Goal: Task Accomplishment & Management: Use online tool/utility

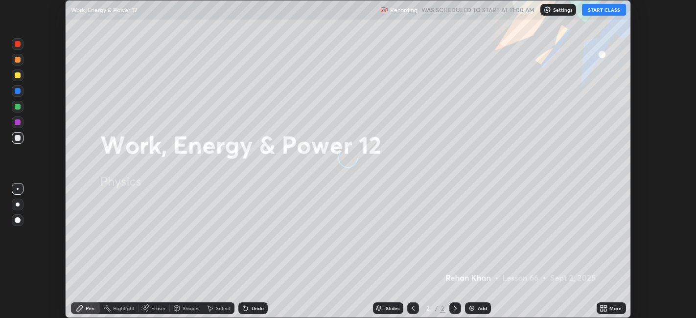
scroll to position [318, 696]
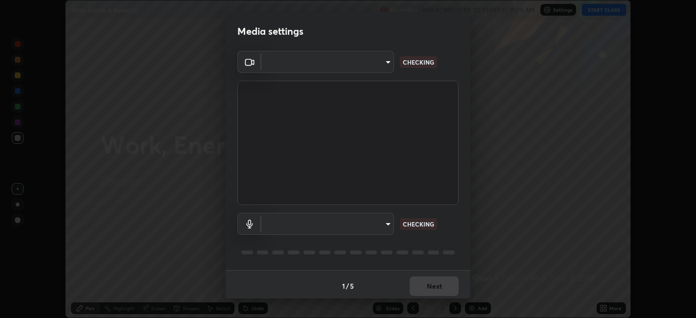
type input "67417adfccfa8b42c30ef4407fe4a6c493a28e79373338af571501226f50bce5"
type input "default"
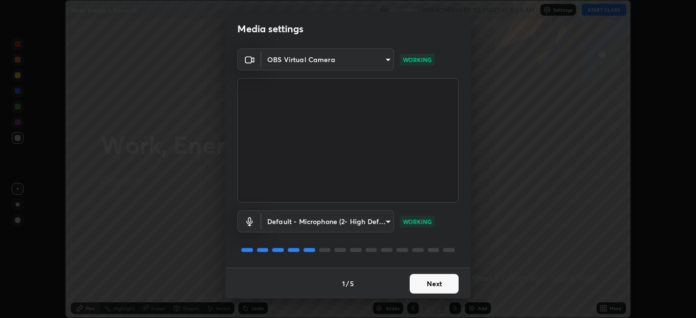
click at [430, 283] on button "Next" at bounding box center [434, 284] width 49 height 20
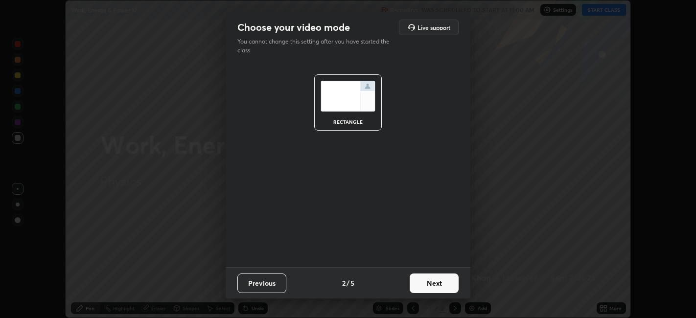
scroll to position [0, 0]
click at [431, 283] on button "Next" at bounding box center [434, 284] width 49 height 20
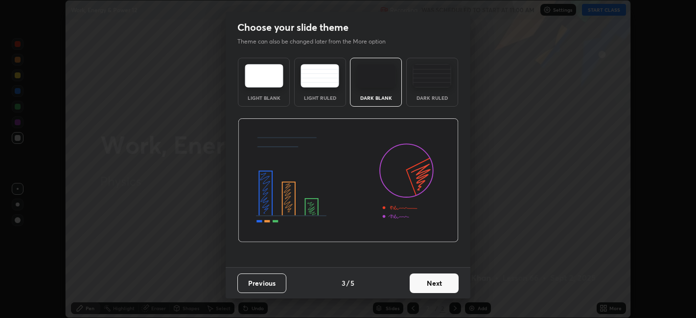
click at [431, 285] on button "Next" at bounding box center [434, 284] width 49 height 20
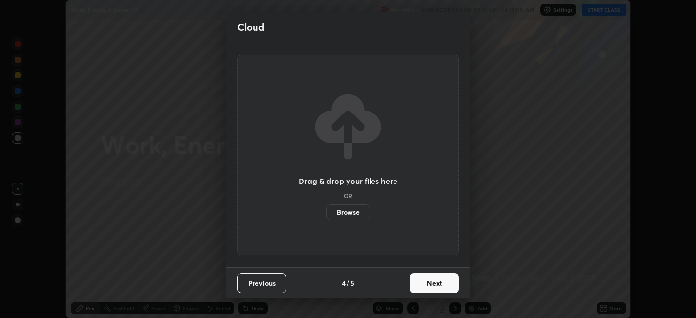
click at [428, 279] on button "Next" at bounding box center [434, 284] width 49 height 20
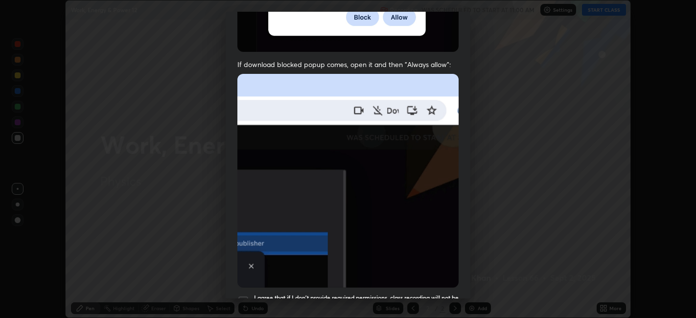
scroll to position [177, 0]
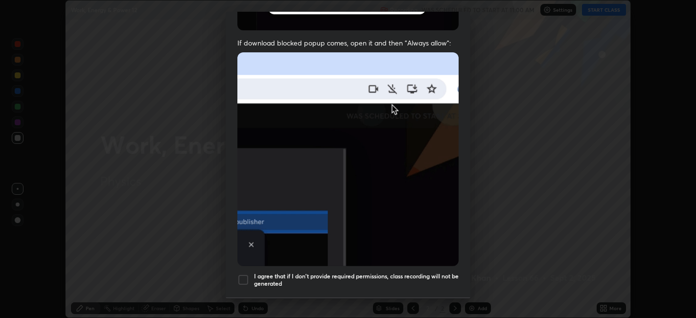
click at [241, 275] on div at bounding box center [244, 280] width 12 height 12
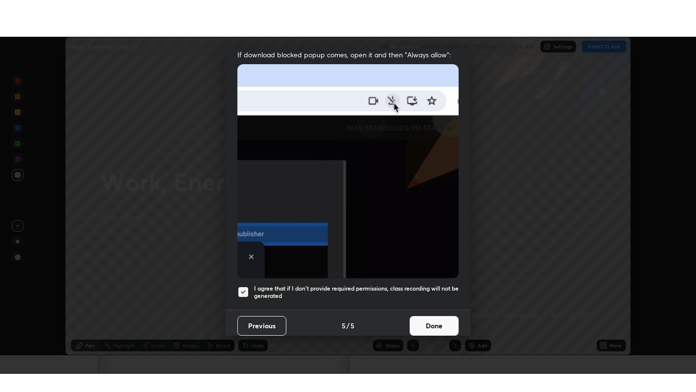
scroll to position [202, 0]
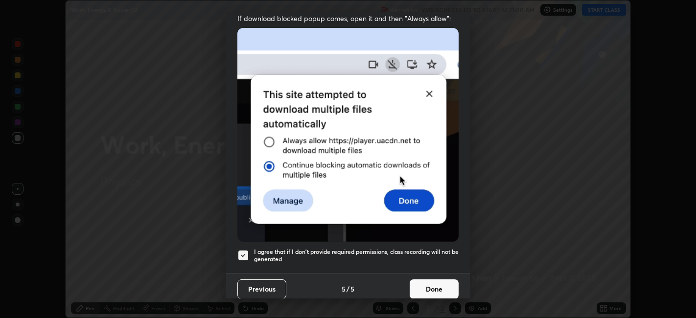
click at [432, 285] on button "Done" at bounding box center [434, 290] width 49 height 20
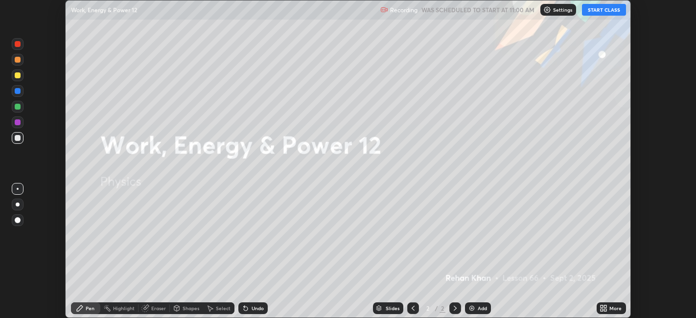
click at [605, 11] on button "START CLASS" at bounding box center [604, 10] width 44 height 12
click at [611, 309] on div "More" at bounding box center [616, 308] width 12 height 5
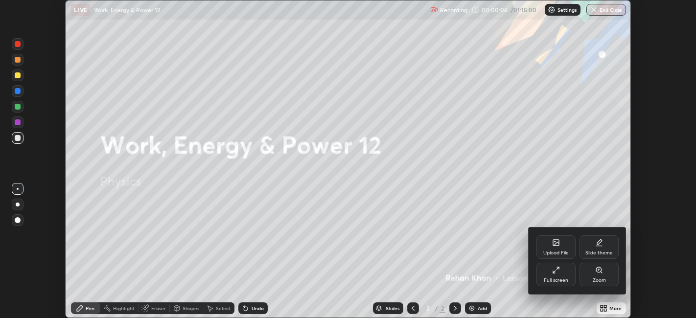
click at [565, 280] on div "Full screen" at bounding box center [556, 280] width 24 height 5
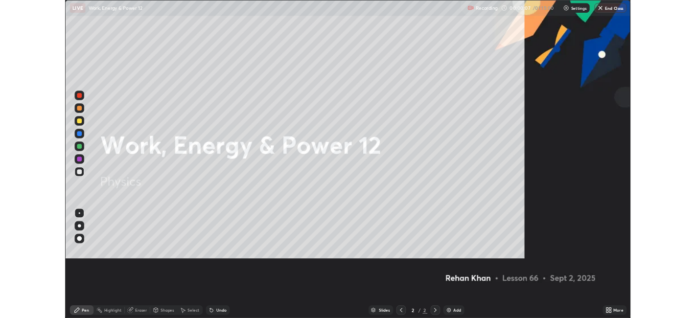
scroll to position [392, 696]
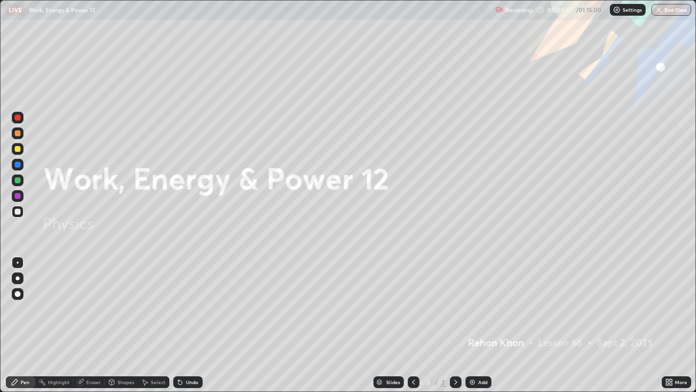
click at [471, 318] on img at bounding box center [473, 382] width 8 height 8
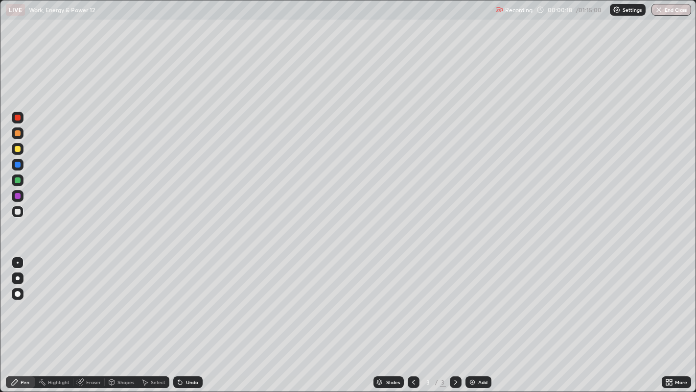
click at [16, 214] on div at bounding box center [18, 212] width 6 height 6
click at [16, 277] on div at bounding box center [18, 278] width 4 height 4
click at [186, 318] on div "Undo" at bounding box center [192, 382] width 12 height 5
click at [191, 318] on div "Undo" at bounding box center [187, 382] width 29 height 12
click at [189, 318] on div "Undo" at bounding box center [192, 382] width 12 height 5
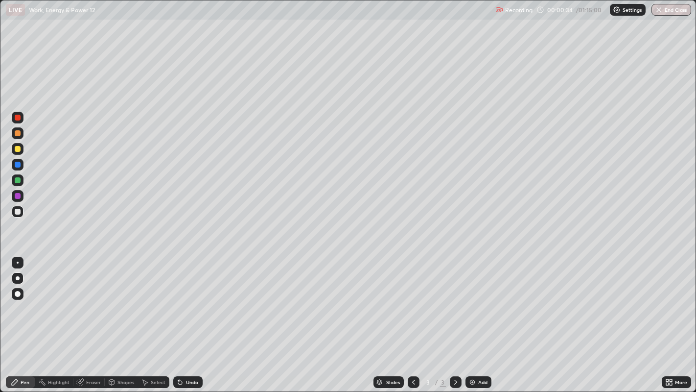
click at [190, 318] on div "Undo" at bounding box center [192, 382] width 12 height 5
click at [185, 318] on div "Undo" at bounding box center [187, 382] width 29 height 12
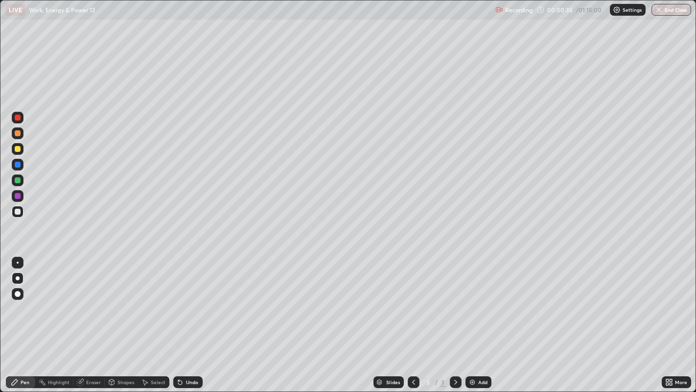
click at [186, 318] on div "Undo" at bounding box center [192, 382] width 12 height 5
click at [184, 318] on div "Undo" at bounding box center [187, 382] width 29 height 12
click at [183, 318] on div "Undo" at bounding box center [187, 382] width 29 height 12
click at [184, 318] on div "Undo" at bounding box center [187, 382] width 29 height 12
click at [186, 318] on div "Undo" at bounding box center [192, 382] width 12 height 5
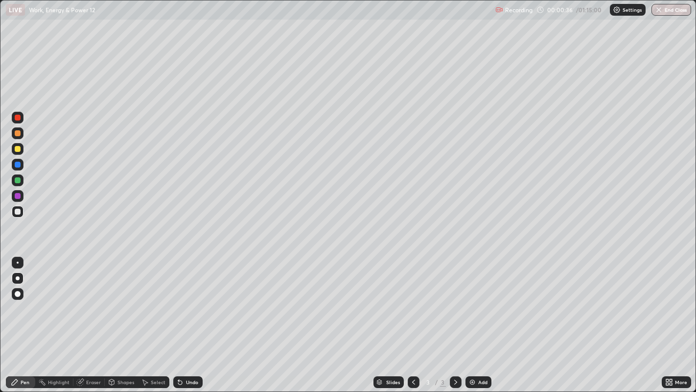
click at [186, 318] on div "Undo" at bounding box center [192, 382] width 12 height 5
click at [189, 318] on div "Undo" at bounding box center [187, 382] width 29 height 12
click at [18, 133] on div at bounding box center [18, 133] width 6 height 6
click at [17, 148] on div at bounding box center [18, 149] width 6 height 6
click at [17, 212] on div at bounding box center [18, 212] width 6 height 6
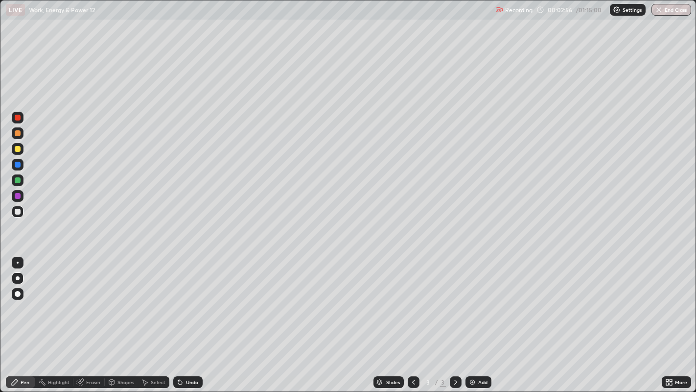
click at [193, 318] on div "Undo" at bounding box center [192, 382] width 12 height 5
click at [16, 166] on div at bounding box center [18, 165] width 6 height 6
click at [185, 318] on div "Undo" at bounding box center [187, 382] width 29 height 12
click at [17, 213] on div at bounding box center [18, 212] width 6 height 6
click at [22, 152] on div at bounding box center [18, 149] width 12 height 12
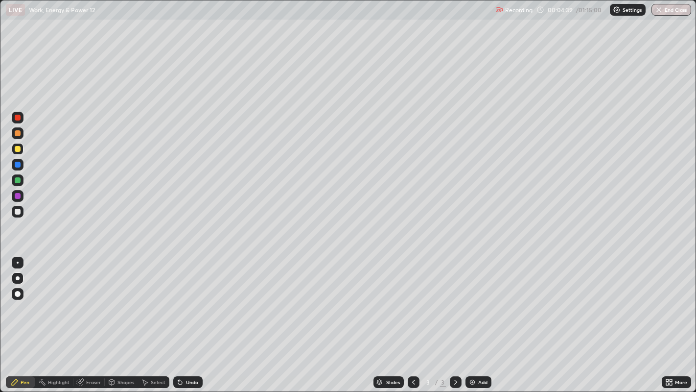
click at [16, 211] on div at bounding box center [18, 212] width 6 height 6
click at [15, 147] on div at bounding box center [18, 149] width 6 height 6
click at [574, 318] on div "Slides 3 / 3 Add" at bounding box center [432, 382] width 459 height 20
click at [586, 318] on div "Slides 3 / 3 Add" at bounding box center [432, 382] width 459 height 20
click at [588, 318] on div "Slides 3 / 3 Add" at bounding box center [432, 382] width 459 height 20
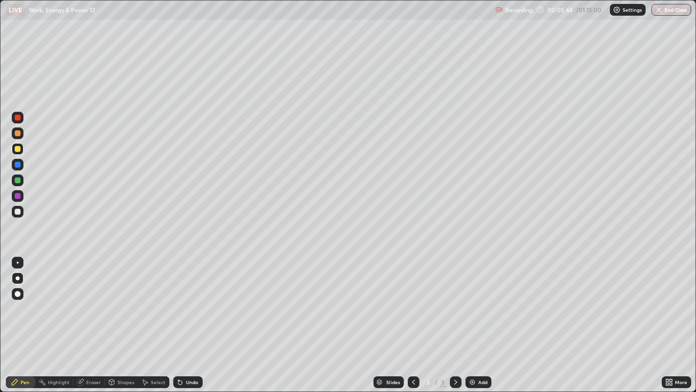
click at [584, 318] on div "Slides 3 / 3 Add" at bounding box center [432, 382] width 459 height 20
click at [179, 318] on icon at bounding box center [180, 382] width 4 height 4
click at [178, 318] on icon at bounding box center [180, 382] width 4 height 4
click at [174, 318] on div "Undo" at bounding box center [187, 382] width 29 height 12
click at [178, 318] on icon at bounding box center [180, 382] width 4 height 4
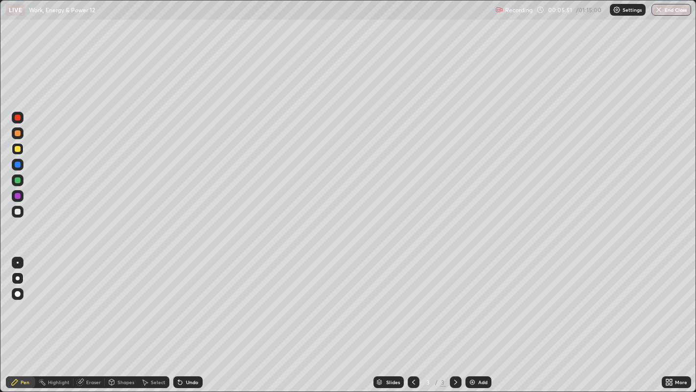
click at [179, 318] on icon at bounding box center [180, 382] width 4 height 4
click at [178, 318] on icon at bounding box center [180, 382] width 4 height 4
click at [173, 318] on div "Undo" at bounding box center [187, 382] width 29 height 12
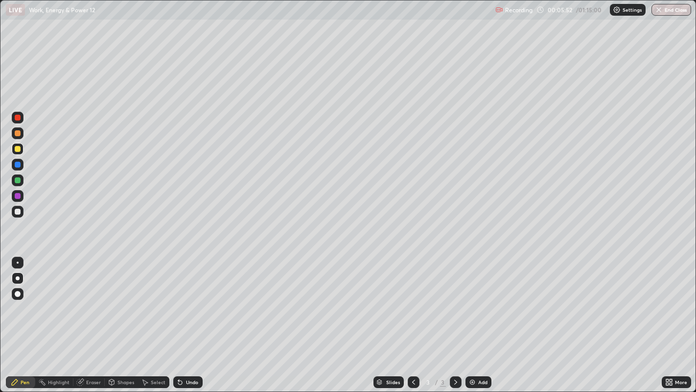
click at [173, 318] on div "Undo" at bounding box center [187, 382] width 29 height 12
click at [17, 262] on div at bounding box center [18, 263] width 2 height 2
click at [18, 147] on div at bounding box center [18, 149] width 6 height 6
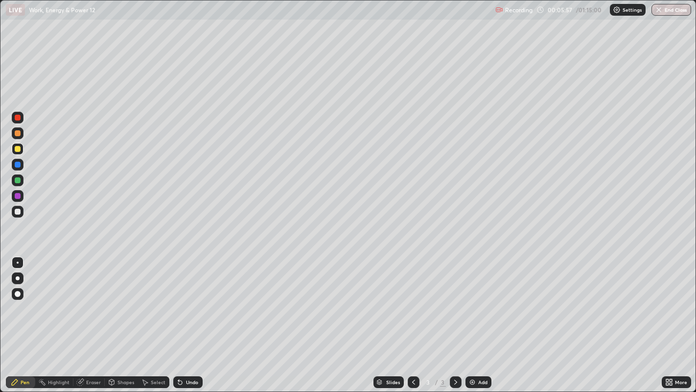
click at [17, 262] on div at bounding box center [18, 263] width 2 height 2
click at [23, 210] on div at bounding box center [18, 212] width 12 height 12
click at [15, 149] on div at bounding box center [18, 149] width 6 height 6
click at [19, 117] on div at bounding box center [18, 118] width 6 height 6
click at [17, 212] on div at bounding box center [18, 212] width 6 height 6
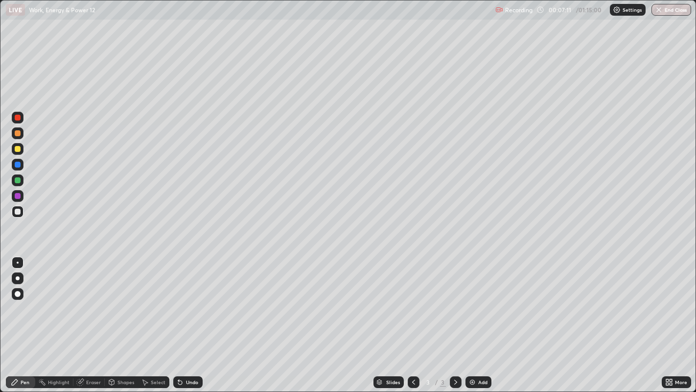
click at [15, 150] on div at bounding box center [18, 149] width 12 height 12
click at [152, 318] on div "Select" at bounding box center [158, 382] width 15 height 5
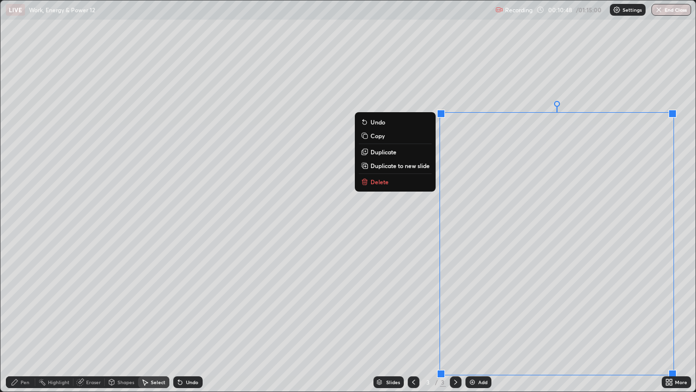
click at [392, 164] on p "Duplicate to new slide" at bounding box center [400, 166] width 59 height 8
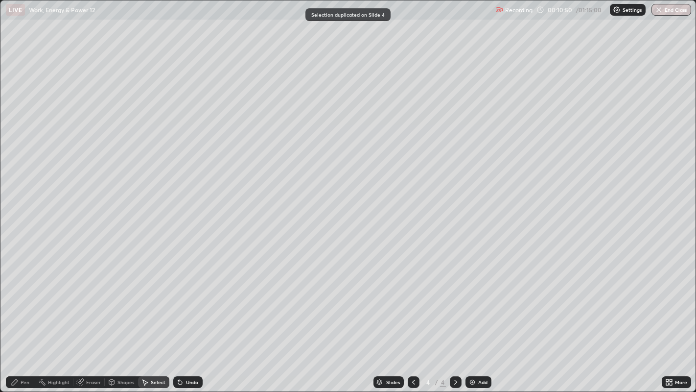
click at [20, 318] on div "Pen" at bounding box center [20, 382] width 29 height 12
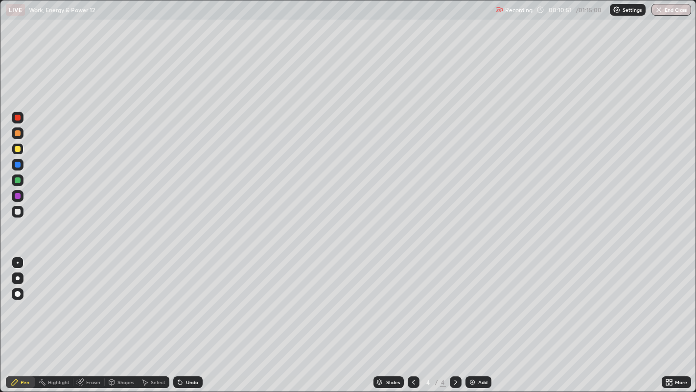
click at [17, 276] on div at bounding box center [18, 278] width 4 height 4
click at [190, 318] on div "Undo" at bounding box center [192, 382] width 12 height 5
click at [191, 318] on div "Undo" at bounding box center [192, 382] width 12 height 5
click at [16, 212] on div at bounding box center [18, 212] width 6 height 6
click at [17, 165] on div at bounding box center [18, 165] width 6 height 6
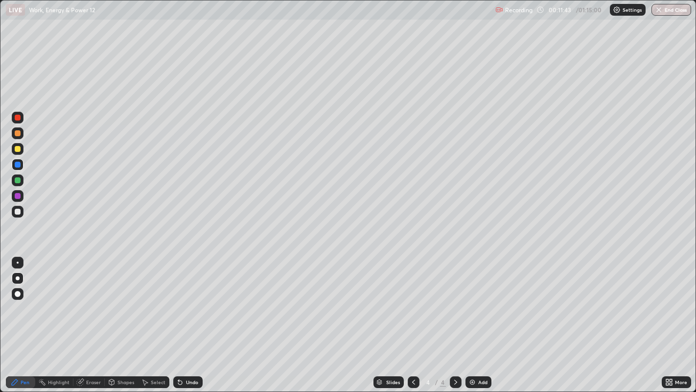
click at [189, 318] on div "Undo" at bounding box center [187, 382] width 29 height 12
click at [190, 318] on div "Undo" at bounding box center [187, 382] width 29 height 12
click at [190, 318] on div "Undo" at bounding box center [192, 382] width 12 height 5
click at [189, 318] on div "Undo" at bounding box center [187, 382] width 29 height 12
click at [18, 134] on div at bounding box center [18, 133] width 6 height 6
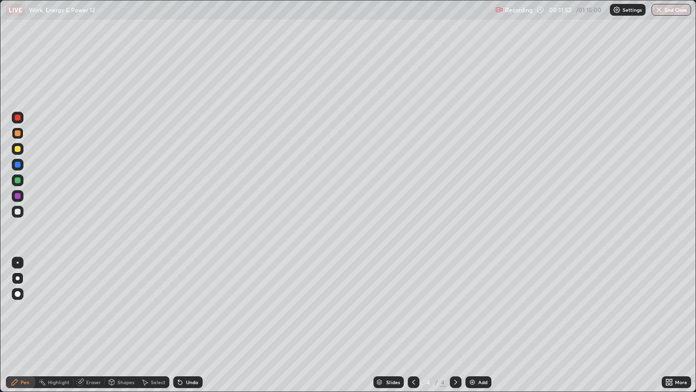
click at [190, 318] on div "Undo" at bounding box center [192, 382] width 12 height 5
click at [189, 318] on div "Undo" at bounding box center [192, 382] width 12 height 5
click at [188, 318] on div "Undo" at bounding box center [192, 382] width 12 height 5
click at [17, 152] on div at bounding box center [18, 149] width 6 height 6
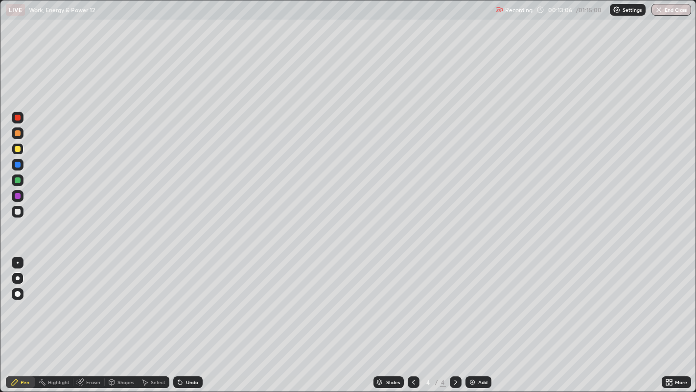
click at [149, 318] on div "Select" at bounding box center [153, 382] width 31 height 12
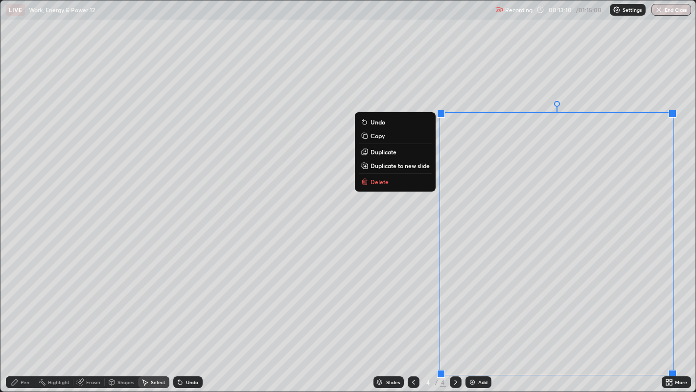
click at [402, 185] on button "Delete" at bounding box center [395, 182] width 73 height 12
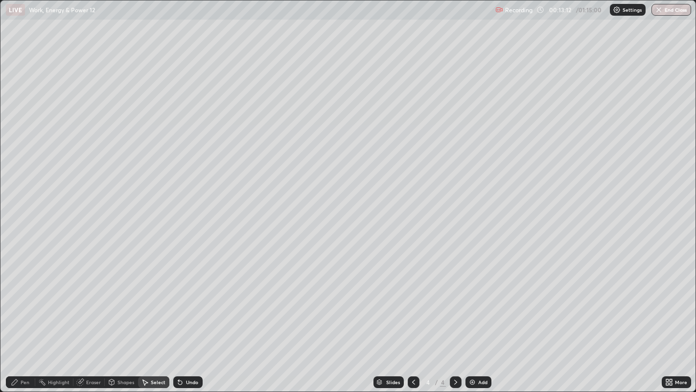
click at [24, 318] on div "Pen" at bounding box center [20, 382] width 29 height 12
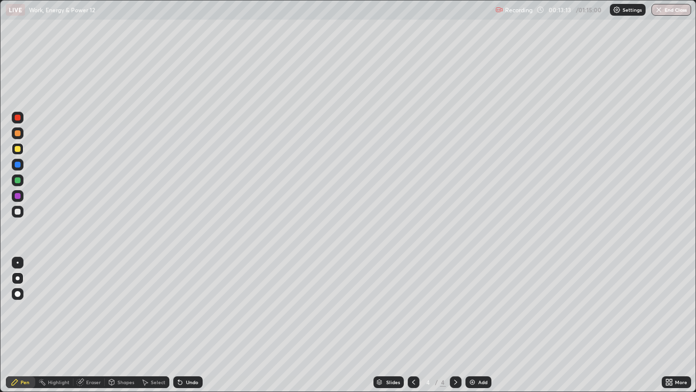
click at [22, 318] on div "Pen" at bounding box center [25, 382] width 9 height 5
click at [17, 214] on div at bounding box center [18, 212] width 6 height 6
click at [17, 151] on div at bounding box center [18, 149] width 6 height 6
click at [15, 213] on div at bounding box center [18, 212] width 6 height 6
click at [17, 166] on div at bounding box center [18, 165] width 6 height 6
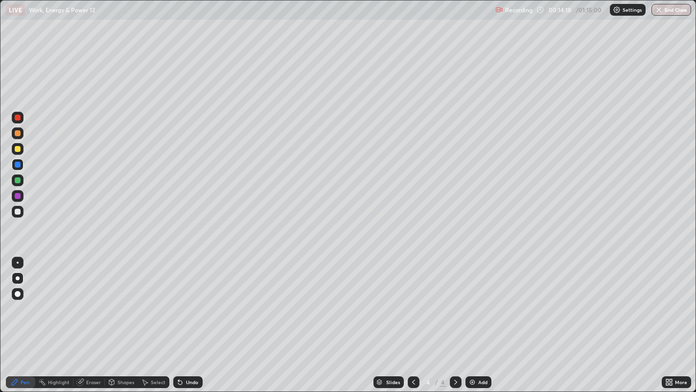
click at [17, 211] on div at bounding box center [18, 212] width 6 height 6
click at [16, 149] on div at bounding box center [18, 149] width 6 height 6
click at [18, 179] on div at bounding box center [18, 180] width 6 height 6
click at [412, 318] on icon at bounding box center [414, 382] width 8 height 8
click at [454, 318] on icon at bounding box center [456, 382] width 8 height 8
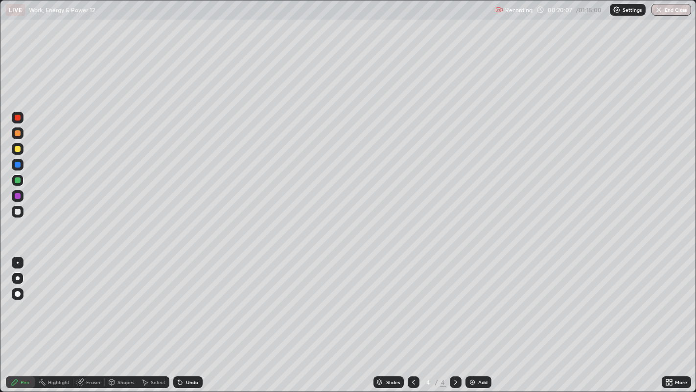
click at [476, 318] on div "Add" at bounding box center [479, 382] width 26 height 12
click at [17, 212] on div at bounding box center [18, 212] width 6 height 6
click at [19, 166] on div at bounding box center [18, 165] width 6 height 6
click at [17, 211] on div at bounding box center [18, 212] width 6 height 6
click at [190, 318] on div "Undo" at bounding box center [192, 382] width 12 height 5
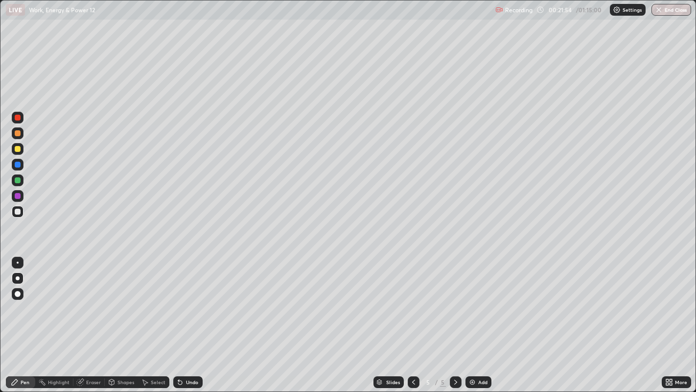
click at [190, 318] on div "Undo" at bounding box center [192, 382] width 12 height 5
click at [188, 318] on div "Undo" at bounding box center [192, 382] width 12 height 5
click at [187, 318] on div "Undo" at bounding box center [192, 382] width 12 height 5
click at [20, 166] on div at bounding box center [18, 165] width 6 height 6
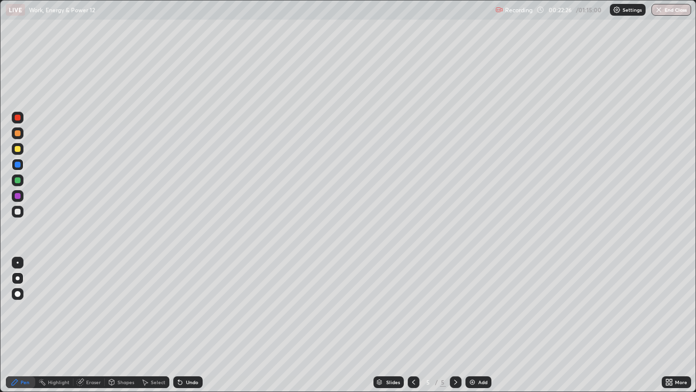
click at [18, 211] on div at bounding box center [18, 212] width 6 height 6
click at [17, 213] on div at bounding box center [18, 212] width 6 height 6
click at [189, 318] on div "Undo" at bounding box center [192, 382] width 12 height 5
click at [17, 212] on div at bounding box center [18, 212] width 6 height 6
click at [19, 150] on div at bounding box center [18, 149] width 6 height 6
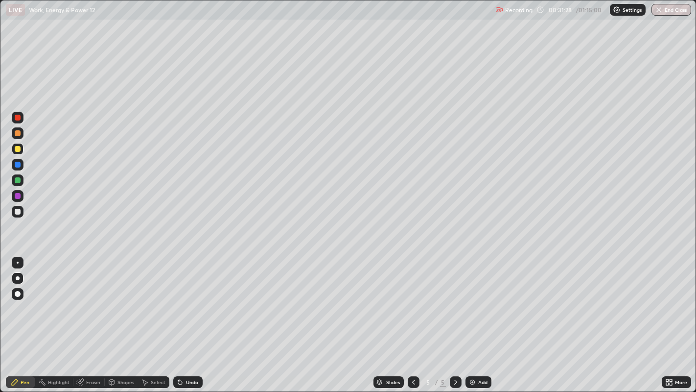
click at [482, 318] on div "Add" at bounding box center [482, 382] width 9 height 5
click at [18, 212] on div at bounding box center [18, 212] width 6 height 6
click at [18, 211] on div at bounding box center [18, 212] width 6 height 6
click at [475, 318] on div "Add" at bounding box center [479, 382] width 26 height 12
click at [17, 212] on div at bounding box center [18, 212] width 6 height 6
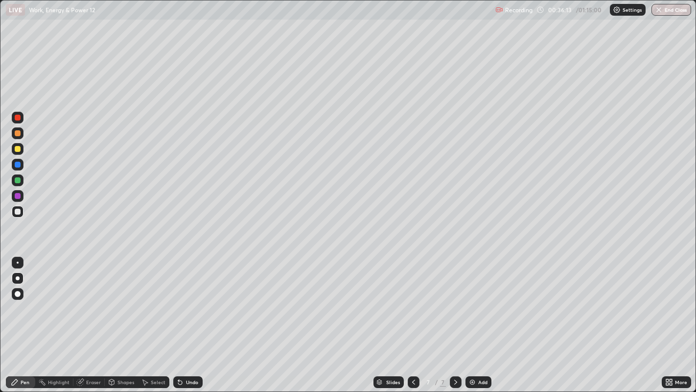
click at [20, 148] on div at bounding box center [18, 149] width 6 height 6
click at [18, 211] on div at bounding box center [18, 212] width 6 height 6
click at [126, 318] on div "Shapes" at bounding box center [126, 382] width 17 height 5
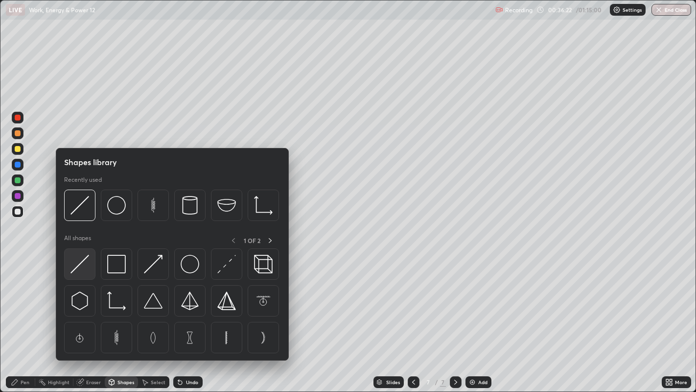
click at [85, 259] on img at bounding box center [80, 264] width 19 height 19
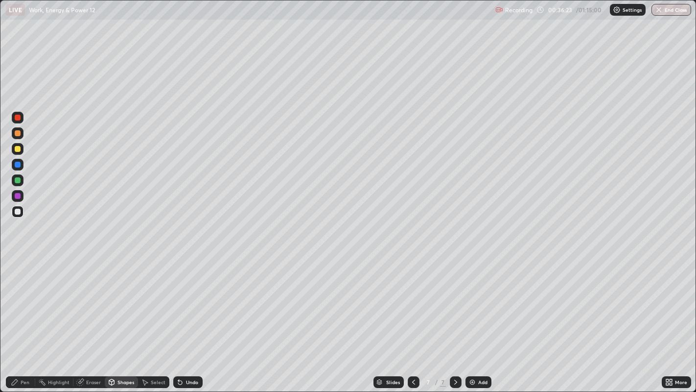
click at [18, 214] on div at bounding box center [18, 212] width 6 height 6
click at [24, 318] on div "Pen" at bounding box center [25, 382] width 9 height 5
click at [121, 318] on div "Shapes" at bounding box center [121, 382] width 33 height 12
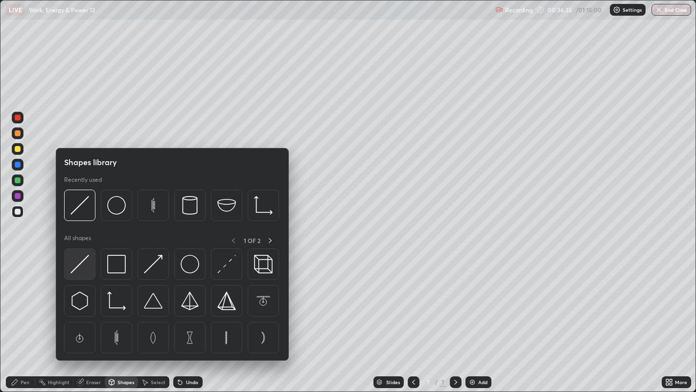
click at [82, 268] on img at bounding box center [80, 264] width 19 height 19
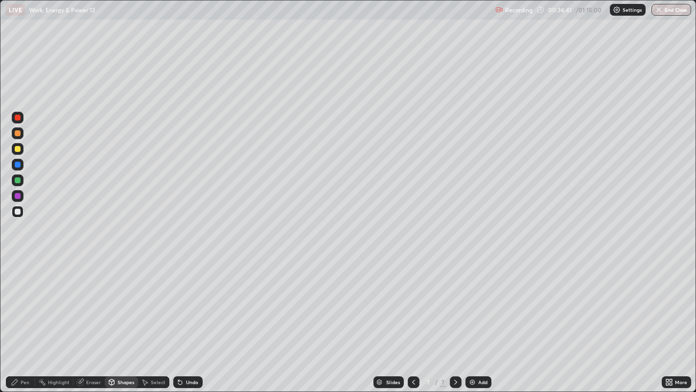
click at [18, 150] on div at bounding box center [18, 149] width 6 height 6
click at [24, 318] on div "Pen" at bounding box center [25, 382] width 9 height 5
click at [18, 180] on div at bounding box center [18, 180] width 6 height 6
click at [18, 210] on div at bounding box center [18, 212] width 6 height 6
click at [17, 149] on div at bounding box center [18, 149] width 6 height 6
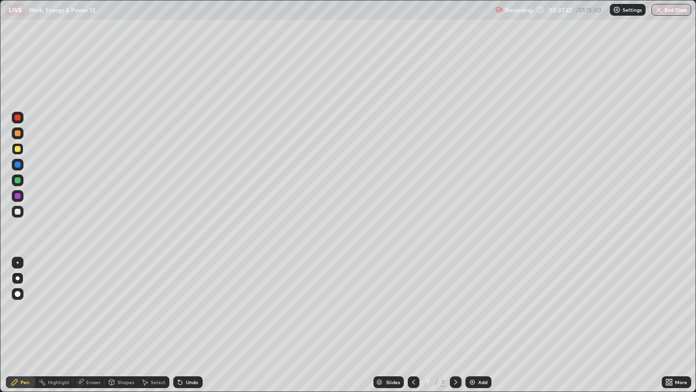
click at [16, 209] on div at bounding box center [18, 212] width 6 height 6
click at [17, 213] on div at bounding box center [18, 212] width 6 height 6
click at [17, 134] on div at bounding box center [18, 133] width 6 height 6
click at [16, 214] on div at bounding box center [18, 212] width 6 height 6
click at [117, 318] on div "Shapes" at bounding box center [121, 382] width 33 height 12
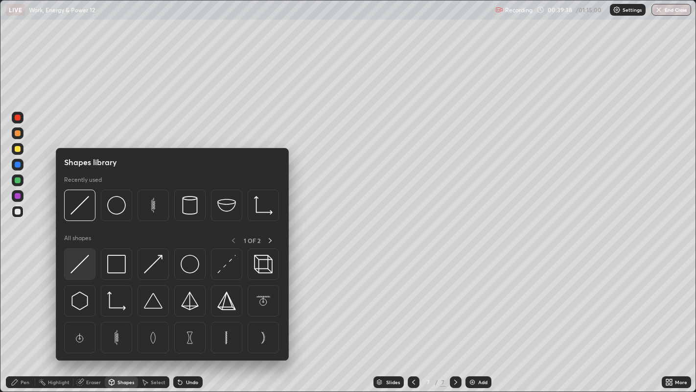
click at [77, 262] on img at bounding box center [80, 264] width 19 height 19
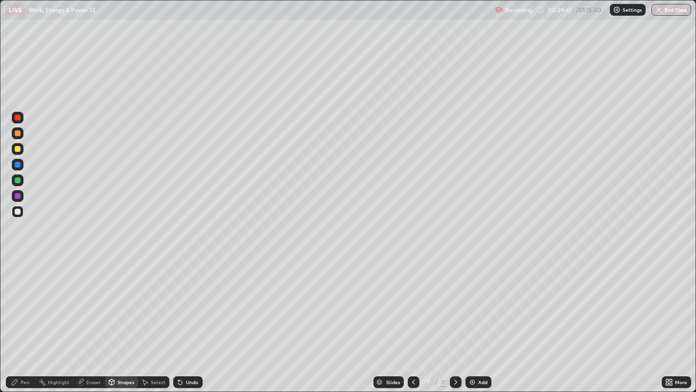
click at [17, 133] on div at bounding box center [18, 133] width 6 height 6
click at [15, 165] on div at bounding box center [18, 165] width 6 height 6
click at [15, 318] on icon at bounding box center [15, 382] width 8 height 8
click at [18, 211] on div at bounding box center [18, 212] width 6 height 6
click at [17, 118] on div at bounding box center [18, 118] width 6 height 6
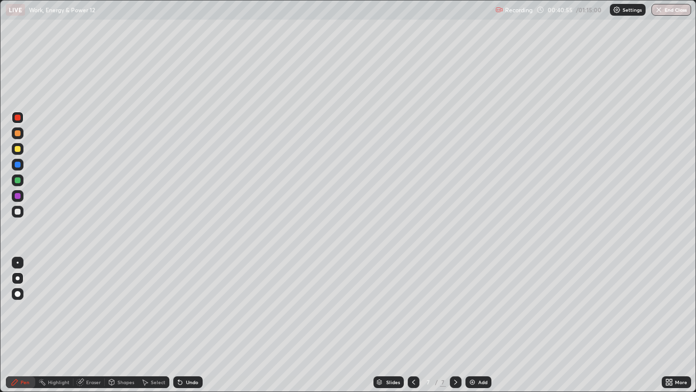
click at [16, 151] on div at bounding box center [18, 149] width 6 height 6
click at [16, 122] on div at bounding box center [18, 118] width 12 height 12
click at [126, 318] on div "Shapes" at bounding box center [126, 382] width 17 height 5
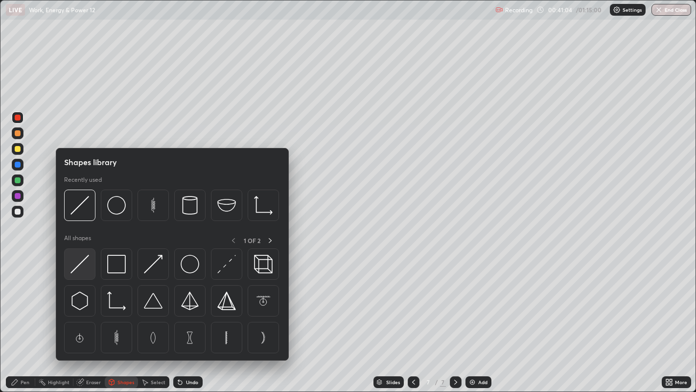
click at [83, 266] on img at bounding box center [80, 264] width 19 height 19
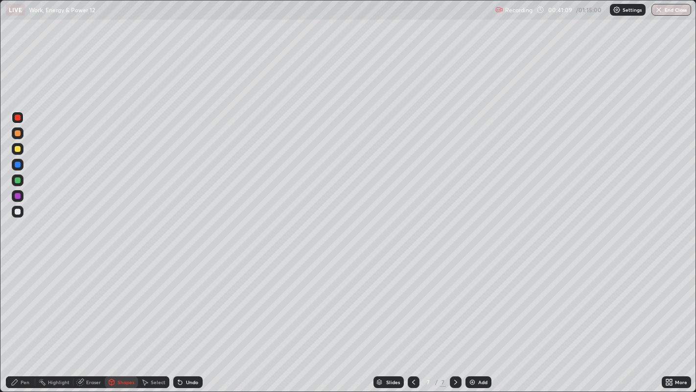
click at [16, 211] on div at bounding box center [18, 212] width 6 height 6
click at [19, 318] on div "Pen" at bounding box center [20, 382] width 29 height 12
click at [475, 318] on img at bounding box center [473, 382] width 8 height 8
click at [18, 214] on div at bounding box center [18, 212] width 6 height 6
click at [125, 318] on div "Shapes" at bounding box center [126, 382] width 17 height 5
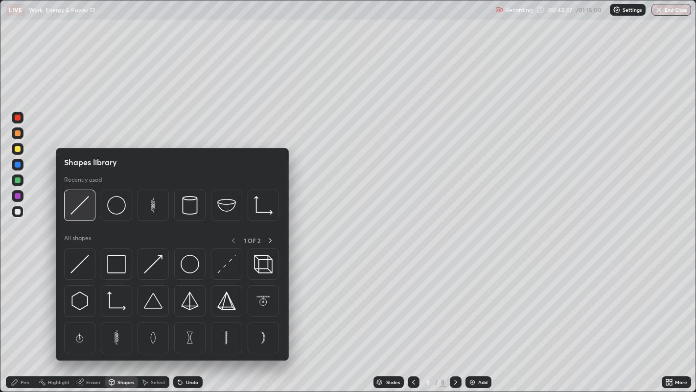
click at [83, 210] on img at bounding box center [80, 205] width 19 height 19
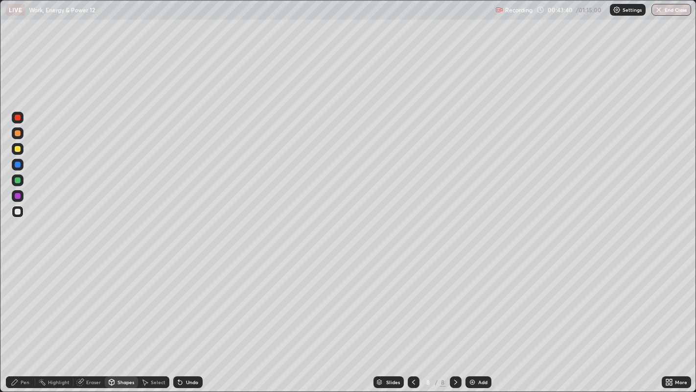
click at [24, 318] on div "Pen" at bounding box center [25, 382] width 9 height 5
click at [19, 148] on div at bounding box center [18, 149] width 6 height 6
click at [16, 181] on div at bounding box center [18, 180] width 6 height 6
click at [119, 318] on div "Shapes" at bounding box center [121, 382] width 33 height 12
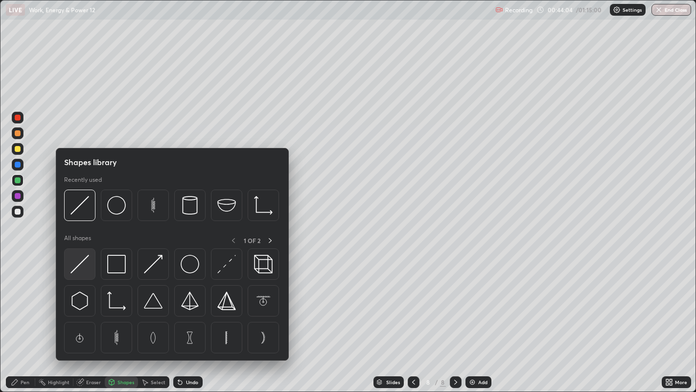
click at [81, 268] on img at bounding box center [80, 264] width 19 height 19
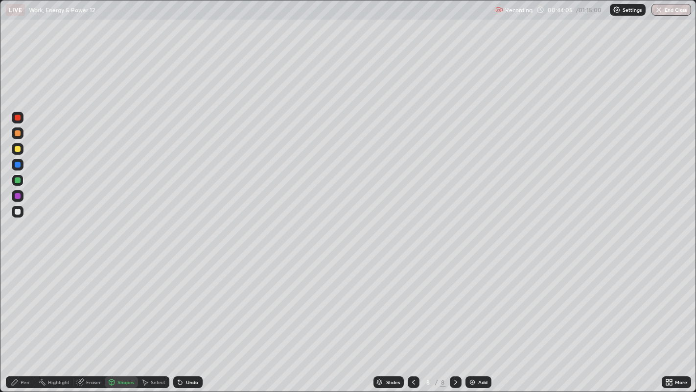
click at [17, 135] on div at bounding box center [18, 133] width 6 height 6
click at [17, 118] on div at bounding box center [18, 118] width 6 height 6
click at [23, 318] on div "Pen" at bounding box center [25, 382] width 9 height 5
click at [17, 214] on div at bounding box center [18, 212] width 6 height 6
click at [17, 120] on div at bounding box center [18, 118] width 6 height 6
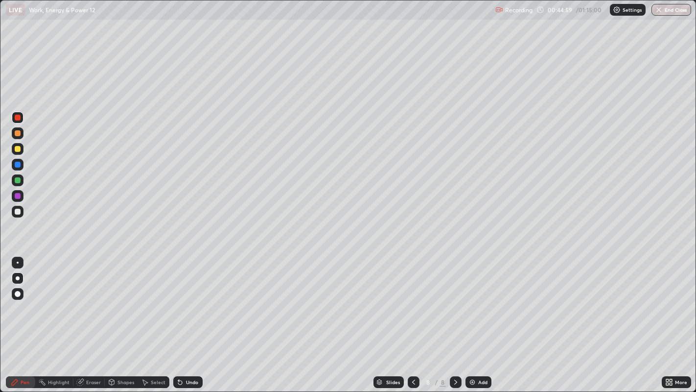
click at [17, 212] on div at bounding box center [18, 212] width 6 height 6
click at [186, 318] on div "Undo" at bounding box center [192, 382] width 12 height 5
click at [184, 318] on div "Undo" at bounding box center [187, 382] width 29 height 12
click at [185, 318] on div "Undo" at bounding box center [187, 382] width 29 height 12
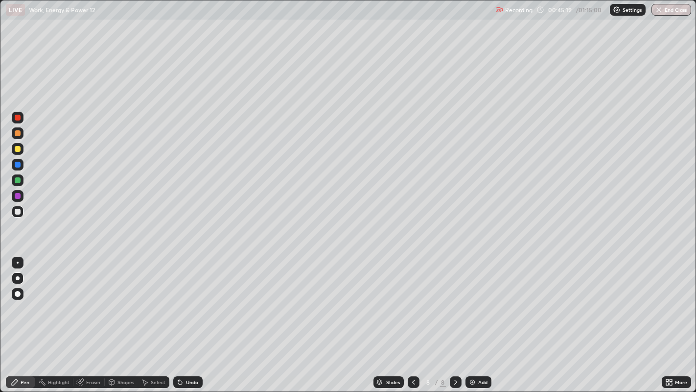
click at [184, 318] on div "Undo" at bounding box center [187, 382] width 29 height 12
click at [183, 318] on div "Undo" at bounding box center [187, 382] width 29 height 12
click at [184, 318] on div "Undo" at bounding box center [187, 382] width 29 height 12
click at [185, 318] on div "Undo" at bounding box center [187, 382] width 29 height 12
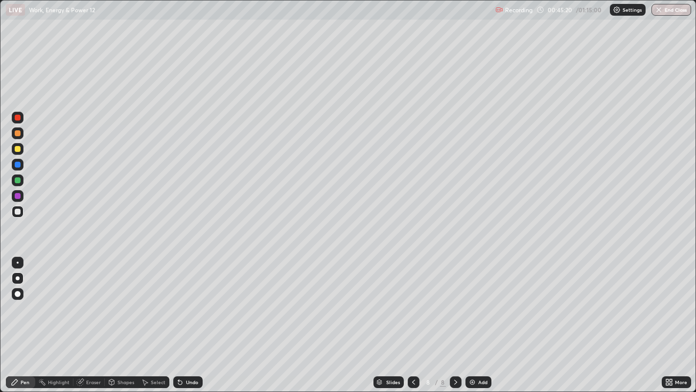
click at [186, 318] on div "Undo" at bounding box center [192, 382] width 12 height 5
click at [23, 149] on div at bounding box center [18, 149] width 12 height 12
click at [185, 318] on div "Undo" at bounding box center [187, 382] width 29 height 12
click at [474, 318] on img at bounding box center [473, 382] width 8 height 8
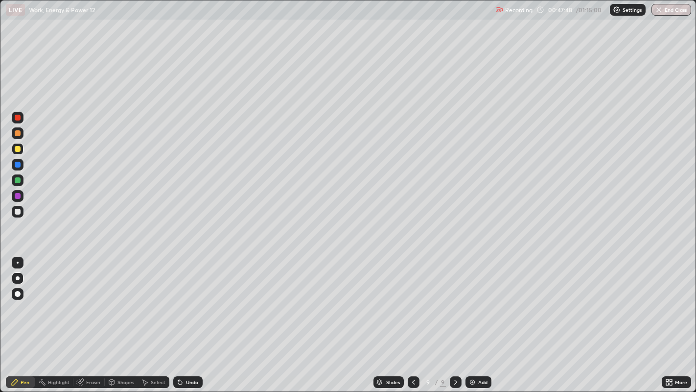
click at [15, 212] on div at bounding box center [18, 212] width 6 height 6
click at [412, 318] on icon at bounding box center [414, 382] width 8 height 8
click at [454, 318] on icon at bounding box center [456, 382] width 8 height 8
click at [19, 210] on div at bounding box center [18, 212] width 6 height 6
click at [119, 318] on div "Shapes" at bounding box center [126, 382] width 17 height 5
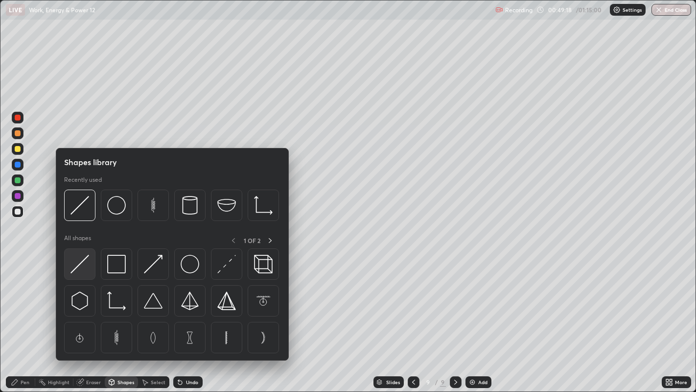
click at [81, 265] on img at bounding box center [80, 264] width 19 height 19
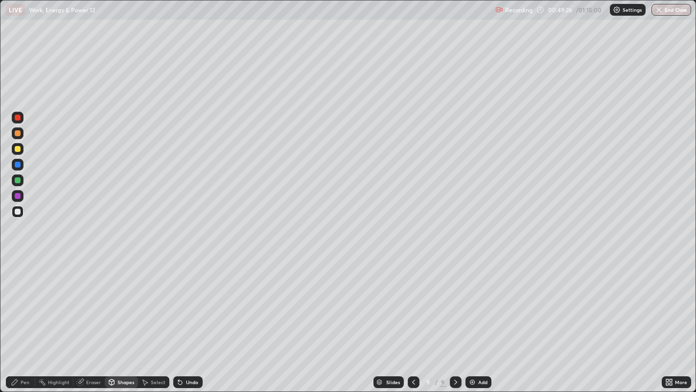
click at [22, 318] on div "Pen" at bounding box center [20, 382] width 29 height 12
click at [18, 152] on div at bounding box center [18, 149] width 6 height 6
click at [17, 165] on div at bounding box center [18, 165] width 6 height 6
click at [15, 135] on div at bounding box center [18, 133] width 6 height 6
click at [15, 213] on div at bounding box center [18, 212] width 6 height 6
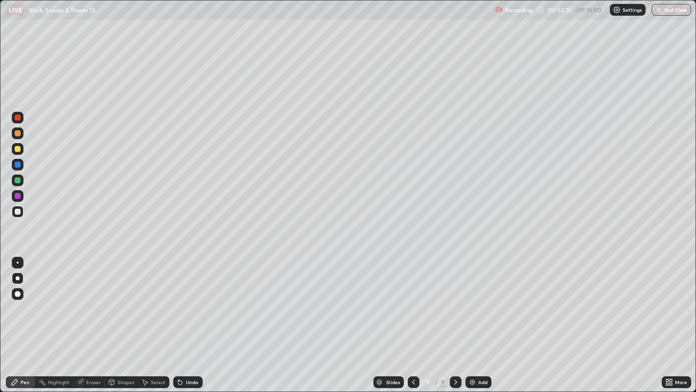
click at [472, 318] on img at bounding box center [473, 382] width 8 height 8
click at [17, 213] on div at bounding box center [18, 212] width 6 height 6
click at [186, 318] on div "Undo" at bounding box center [192, 382] width 12 height 5
click at [17, 150] on div at bounding box center [18, 149] width 6 height 6
click at [188, 318] on div "Undo" at bounding box center [192, 382] width 12 height 5
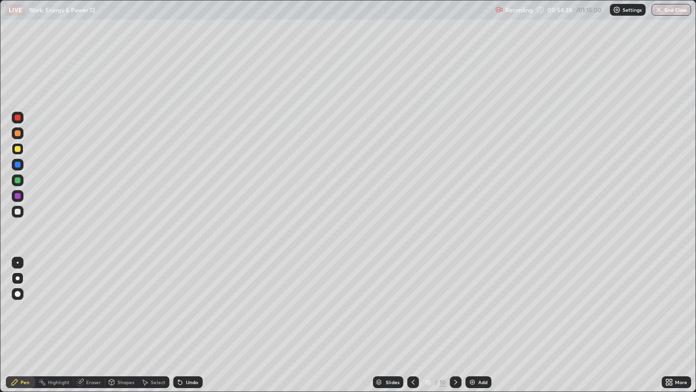
click at [179, 318] on icon at bounding box center [180, 382] width 4 height 4
click at [478, 318] on div "Add" at bounding box center [482, 382] width 9 height 5
click at [15, 213] on div at bounding box center [18, 212] width 6 height 6
click at [17, 149] on div at bounding box center [18, 149] width 6 height 6
click at [16, 209] on div at bounding box center [18, 212] width 6 height 6
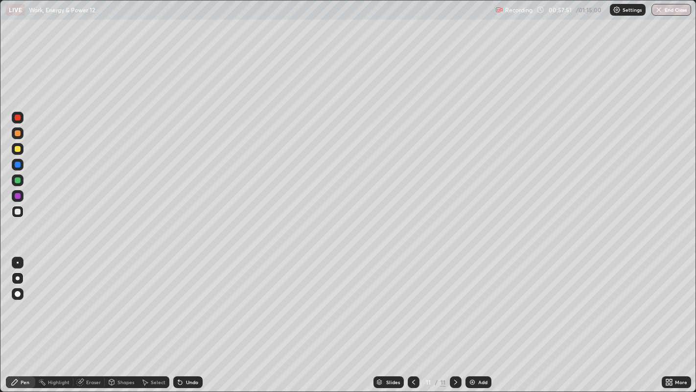
click at [19, 149] on div at bounding box center [18, 149] width 6 height 6
click at [18, 180] on div at bounding box center [18, 180] width 6 height 6
click at [16, 134] on div at bounding box center [18, 133] width 6 height 6
click at [17, 211] on div at bounding box center [18, 212] width 6 height 6
click at [15, 213] on div at bounding box center [18, 212] width 6 height 6
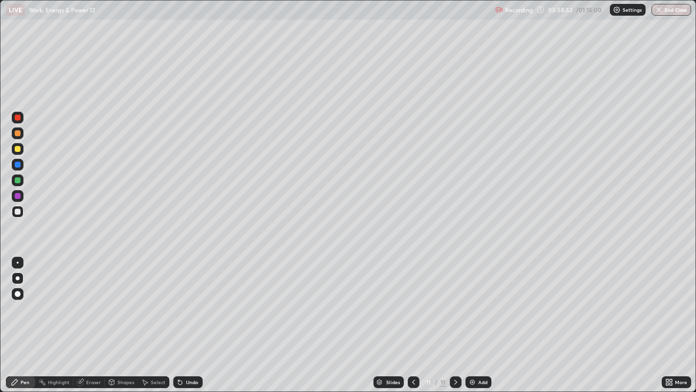
click at [15, 182] on div at bounding box center [18, 180] width 6 height 6
click at [12, 215] on div at bounding box center [18, 212] width 12 height 12
click at [21, 179] on div at bounding box center [18, 180] width 12 height 12
click at [10, 213] on div at bounding box center [18, 212] width 16 height 16
click at [475, 318] on img at bounding box center [473, 382] width 8 height 8
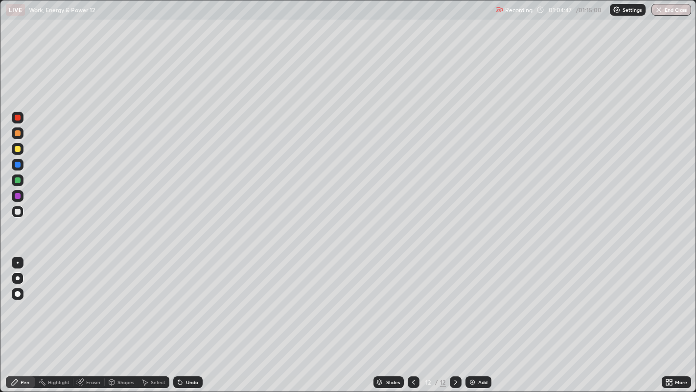
click at [17, 165] on div at bounding box center [18, 165] width 6 height 6
click at [18, 216] on div at bounding box center [18, 212] width 12 height 12
click at [191, 318] on div "Undo" at bounding box center [192, 382] width 12 height 5
click at [190, 318] on div "Undo" at bounding box center [192, 382] width 12 height 5
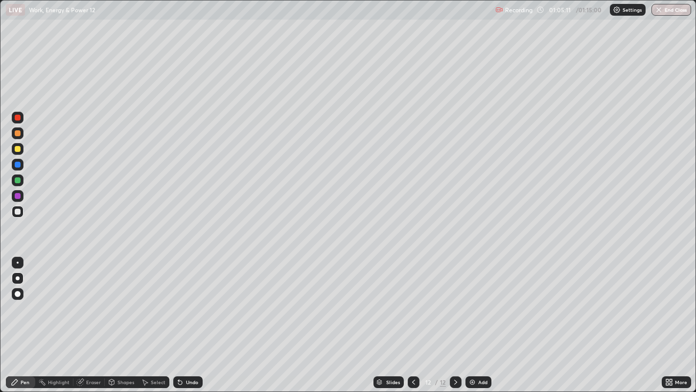
click at [190, 318] on div "Undo" at bounding box center [192, 382] width 12 height 5
click at [191, 318] on div "Undo" at bounding box center [192, 382] width 12 height 5
click at [187, 318] on div "Undo" at bounding box center [192, 382] width 12 height 5
click at [188, 318] on div "Undo" at bounding box center [187, 382] width 29 height 12
click at [460, 318] on div at bounding box center [456, 382] width 12 height 12
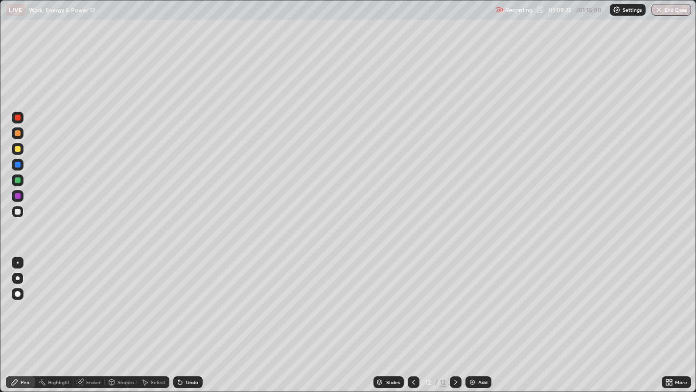
click at [454, 318] on icon at bounding box center [456, 382] width 8 height 8
click at [412, 318] on icon at bounding box center [414, 382] width 8 height 8
click at [413, 318] on icon at bounding box center [414, 382] width 8 height 8
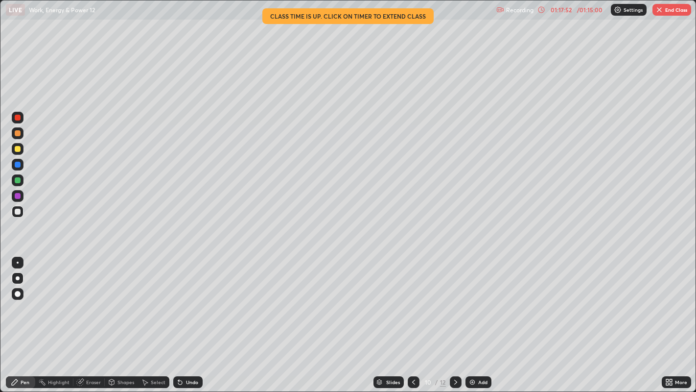
click at [668, 12] on button "End Class" at bounding box center [672, 10] width 39 height 12
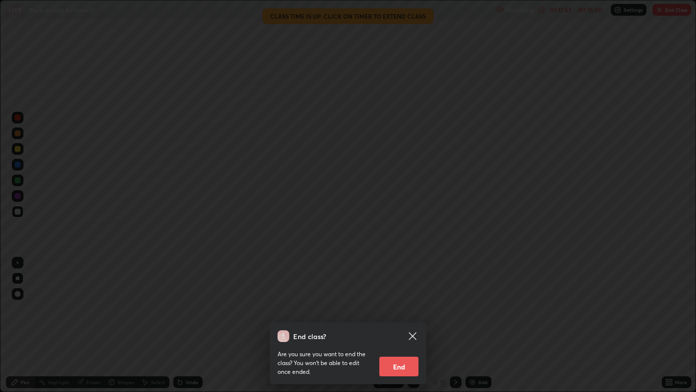
click at [398, 318] on button "End" at bounding box center [399, 367] width 39 height 20
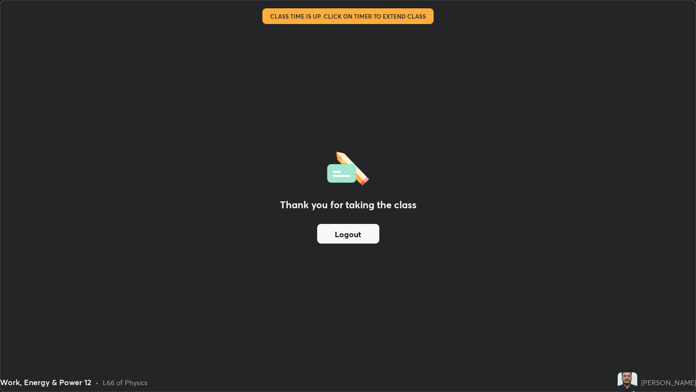
click at [363, 232] on button "Logout" at bounding box center [348, 234] width 62 height 20
click at [355, 237] on button "Logout" at bounding box center [348, 234] width 62 height 20
click at [357, 234] on button "Logout" at bounding box center [348, 234] width 62 height 20
click at [347, 237] on button "Logout" at bounding box center [348, 234] width 62 height 20
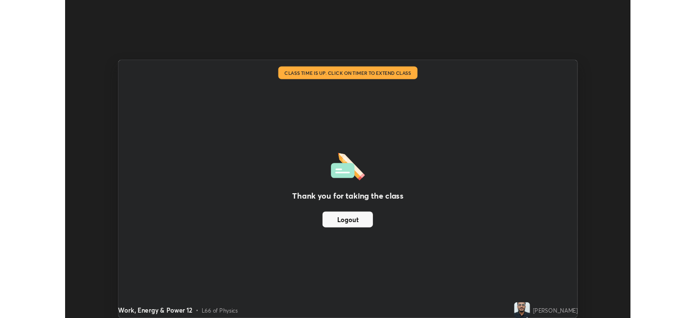
scroll to position [48652, 48273]
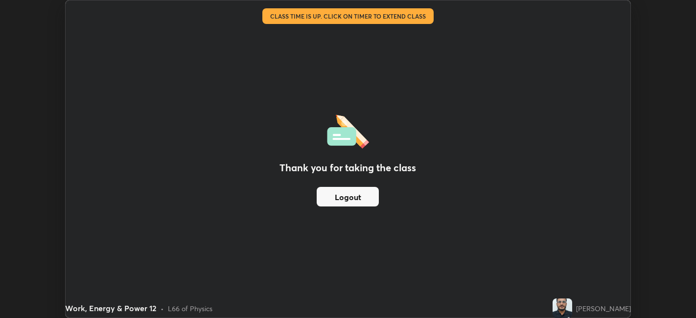
click at [363, 196] on button "Logout" at bounding box center [348, 197] width 62 height 20
click at [351, 201] on button "Logout" at bounding box center [348, 197] width 62 height 20
click at [364, 197] on button "Logout" at bounding box center [348, 197] width 62 height 20
click at [353, 198] on button "Logout" at bounding box center [348, 197] width 62 height 20
click at [354, 197] on button "Logout" at bounding box center [348, 197] width 62 height 20
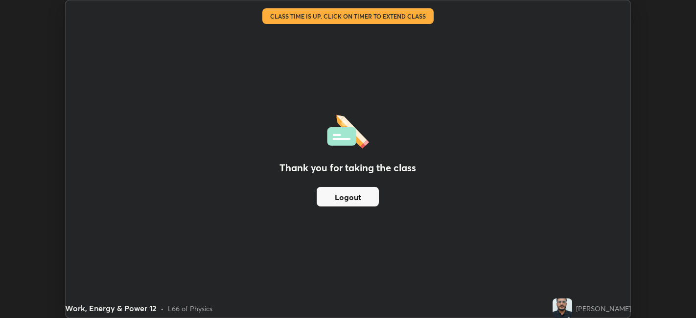
click at [351, 196] on button "Logout" at bounding box center [348, 197] width 62 height 20
click at [350, 52] on div "Thank you for taking the class Logout" at bounding box center [348, 158] width 565 height 317
click at [335, 57] on div "Thank you for taking the class Logout" at bounding box center [348, 158] width 565 height 317
click at [369, 199] on button "Logout" at bounding box center [348, 197] width 62 height 20
click at [344, 197] on button "Logout" at bounding box center [348, 197] width 62 height 20
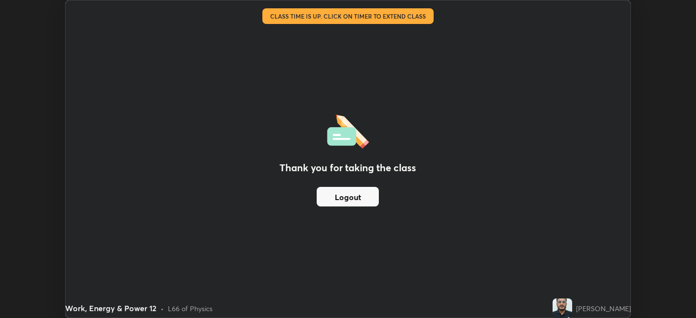
click at [319, 16] on div "Work, Energy & Power 12" at bounding box center [277, 10] width 413 height 20
